Goal: Check status

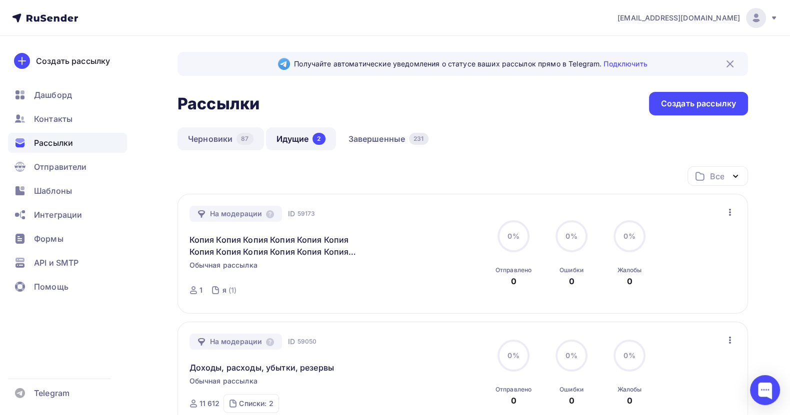
click at [197, 138] on link "Черновики 87" at bounding box center [220, 138] width 86 height 23
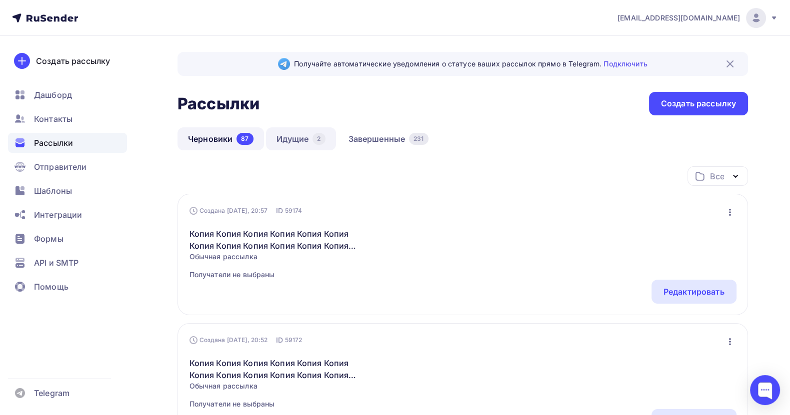
click at [287, 143] on link "Идущие 2" at bounding box center [301, 138] width 70 height 23
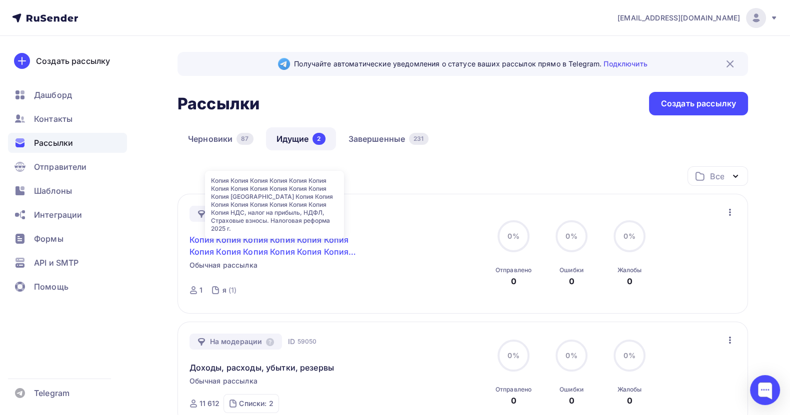
click at [297, 242] on link "Копия Копия Копия Копия Копия Копия Копия Копия Копия Копия Копия Копия Копия […" at bounding box center [274, 246] width 171 height 24
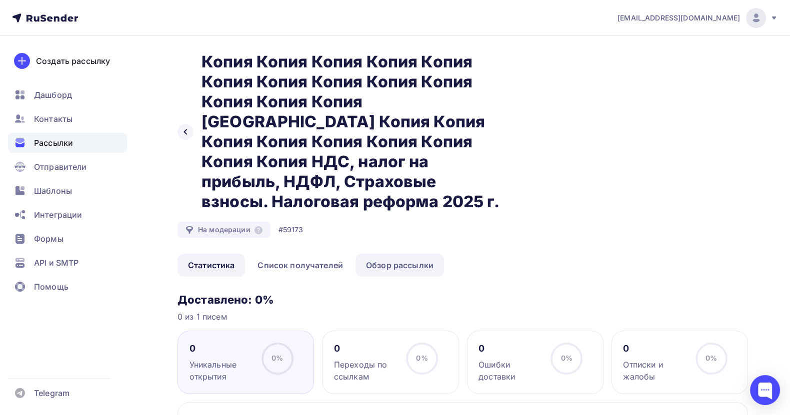
click at [409, 254] on link "Обзор рассылки" at bounding box center [399, 265] width 88 height 23
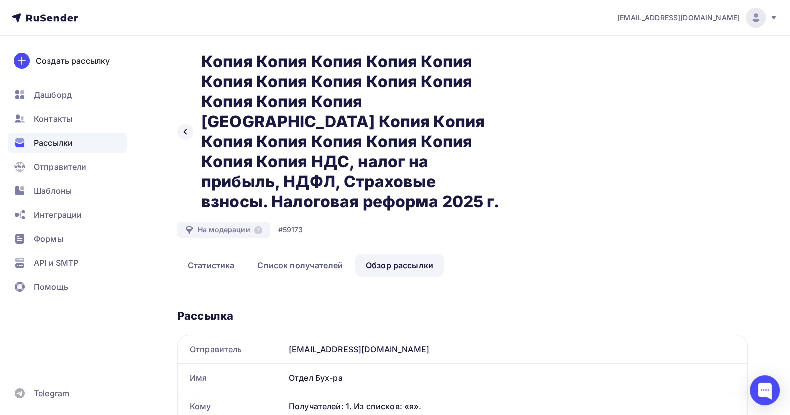
drag, startPoint x: 370, startPoint y: 333, endPoint x: 343, endPoint y: 335, distance: 27.1
click at [343, 335] on div "[EMAIL_ADDRESS][DOMAIN_NAME]" at bounding box center [516, 349] width 462 height 28
copy div "[DOMAIN_NAME]"
click at [396, 335] on div "[EMAIL_ADDRESS][DOMAIN_NAME]" at bounding box center [516, 349] width 462 height 28
drag, startPoint x: 399, startPoint y: 326, endPoint x: 288, endPoint y: 331, distance: 111.5
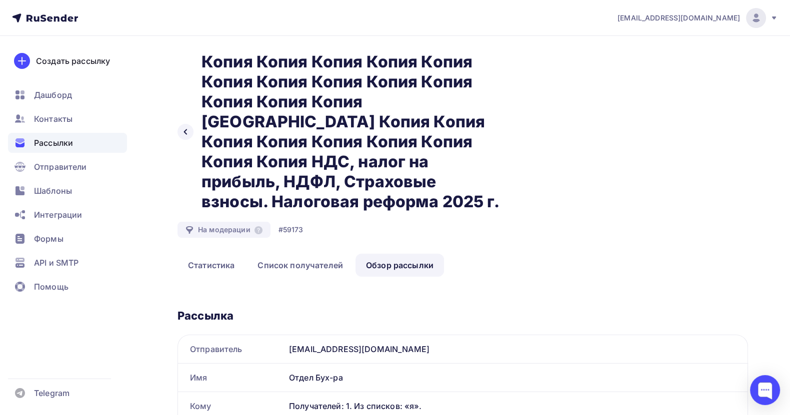
click at [288, 335] on div "[EMAIL_ADDRESS][DOMAIN_NAME]" at bounding box center [516, 349] width 462 height 28
copy div "[EMAIL_ADDRESS][DOMAIN_NAME]"
